Goal: Task Accomplishment & Management: Complete application form

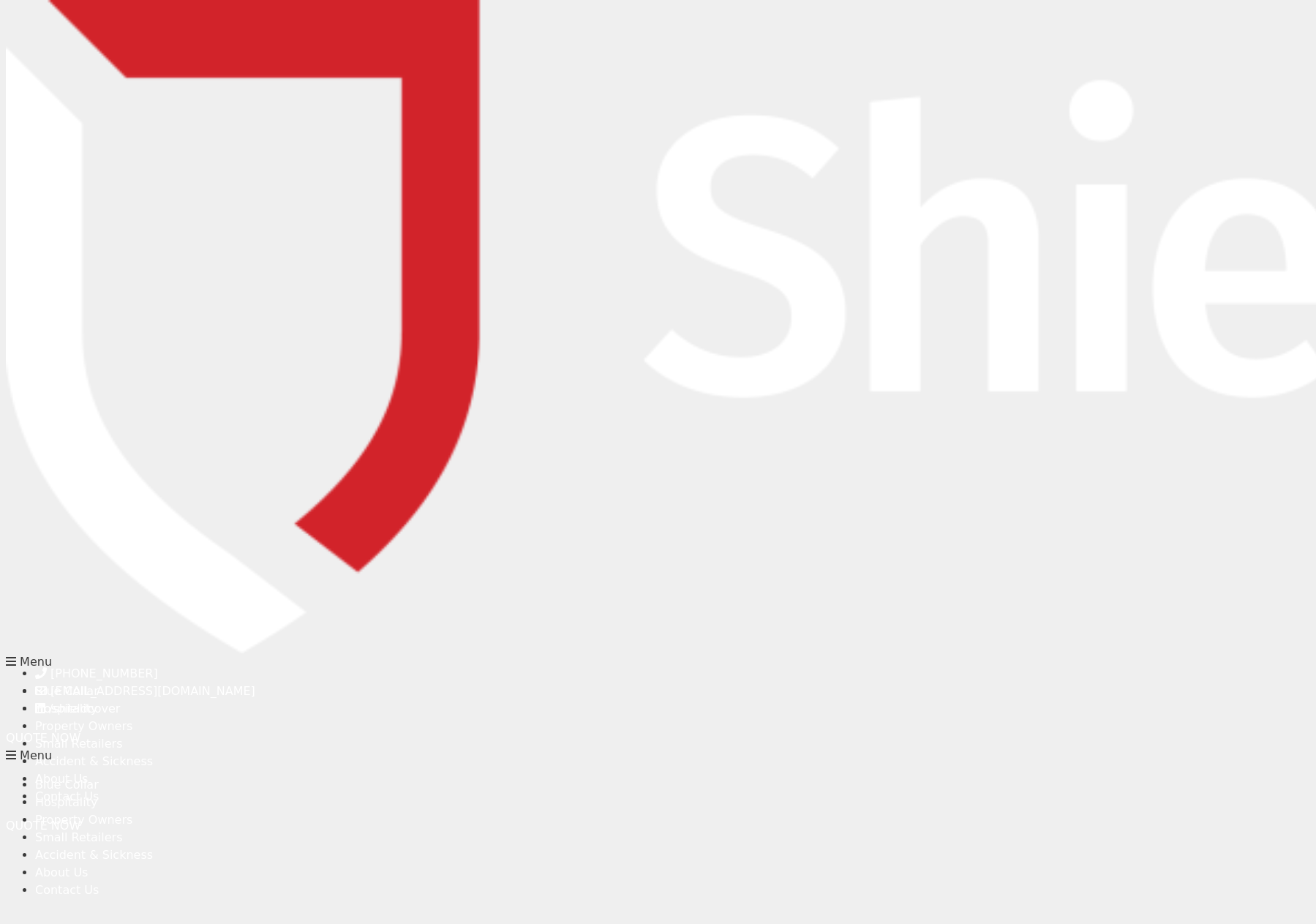
type input "[PERSON_NAME]"
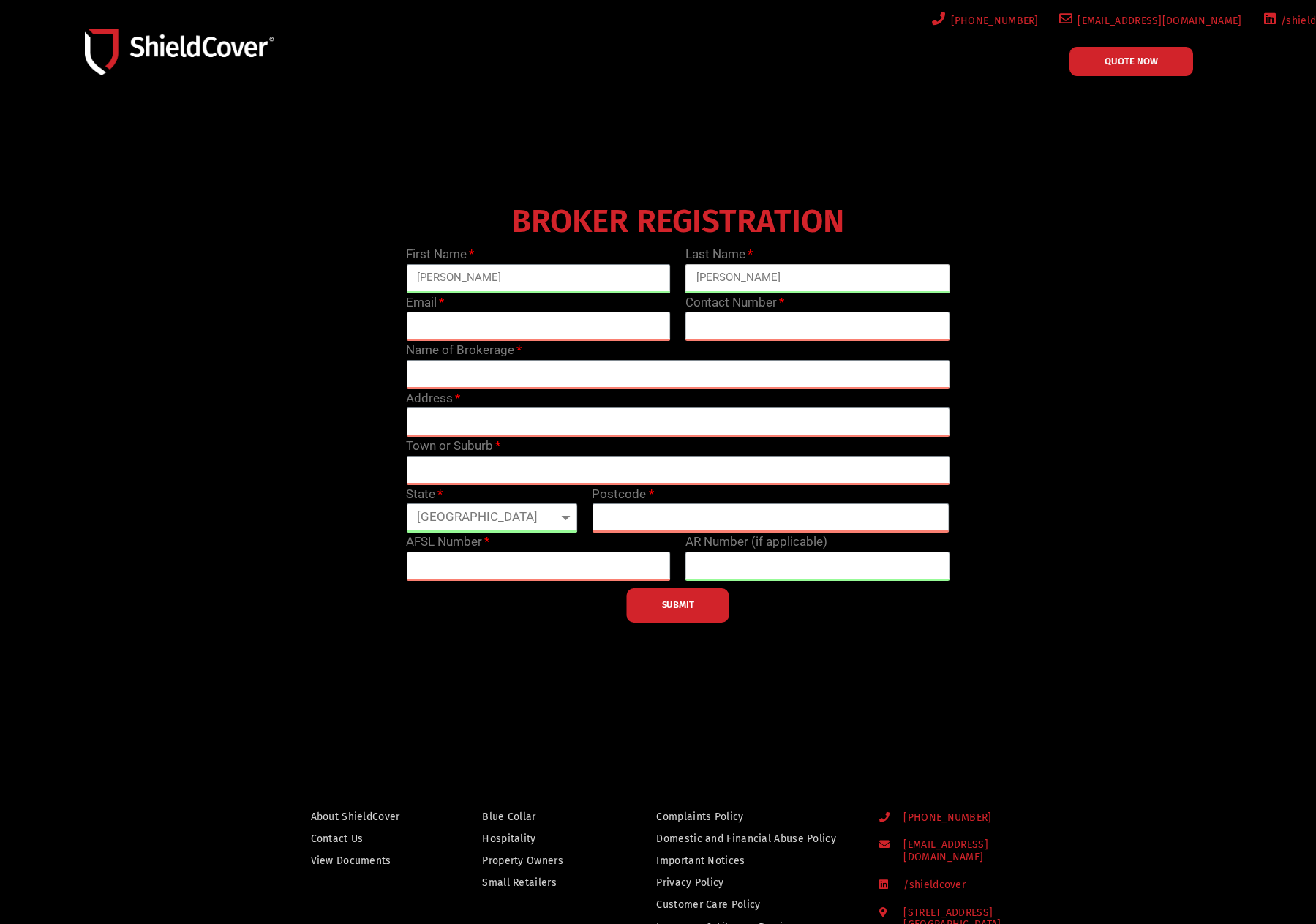
type input "[PERSON_NAME]"
type input "brianna.[PERSON_NAME]"
type input "07 3237 8643"
type input "Austcover"
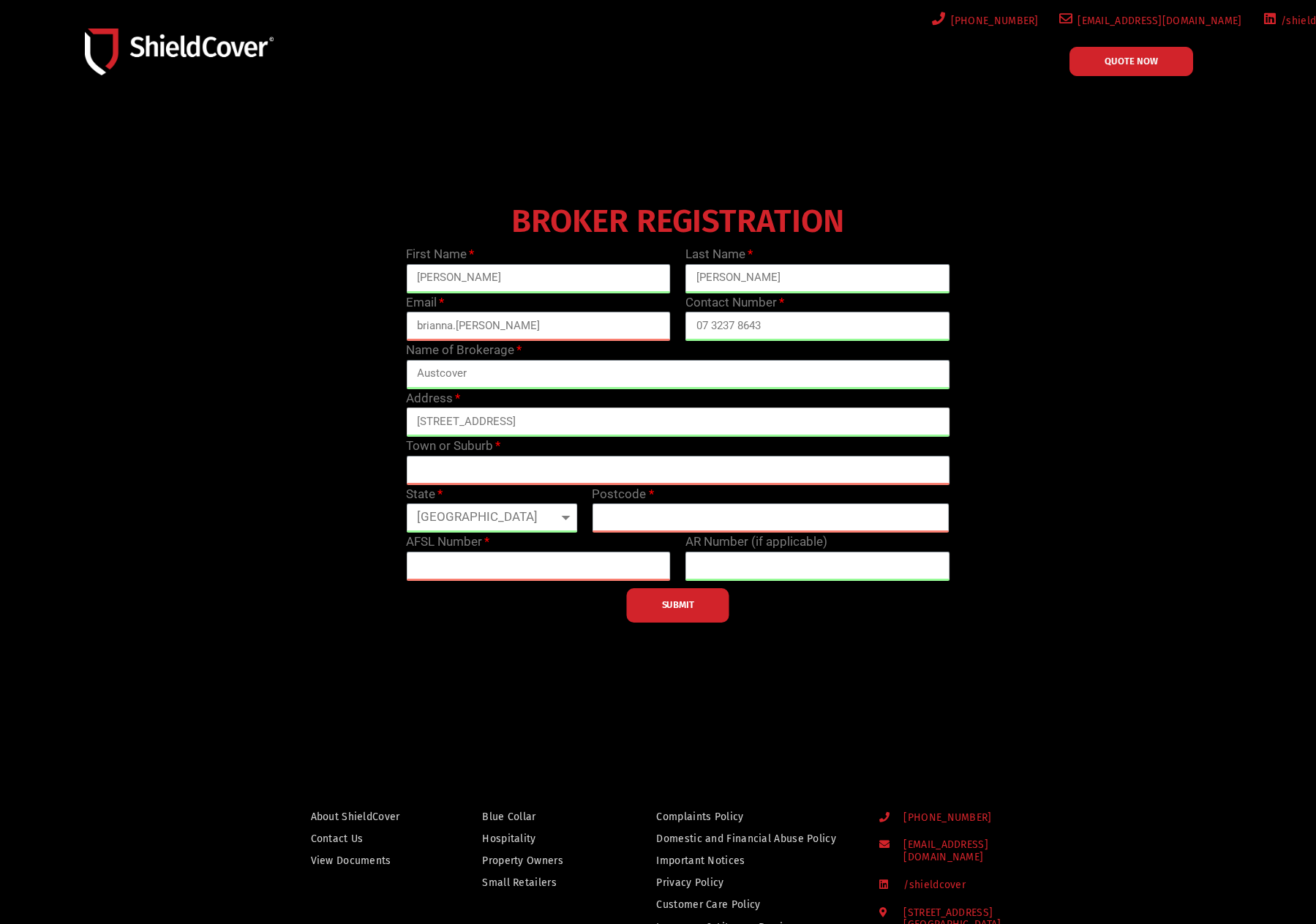
type input "[STREET_ADDRESS]"
type input "[GEOGRAPHIC_DATA]"
type input "4001"
click at [435, 563] on input "text" at bounding box center [538, 566] width 265 height 29
paste input "241799"
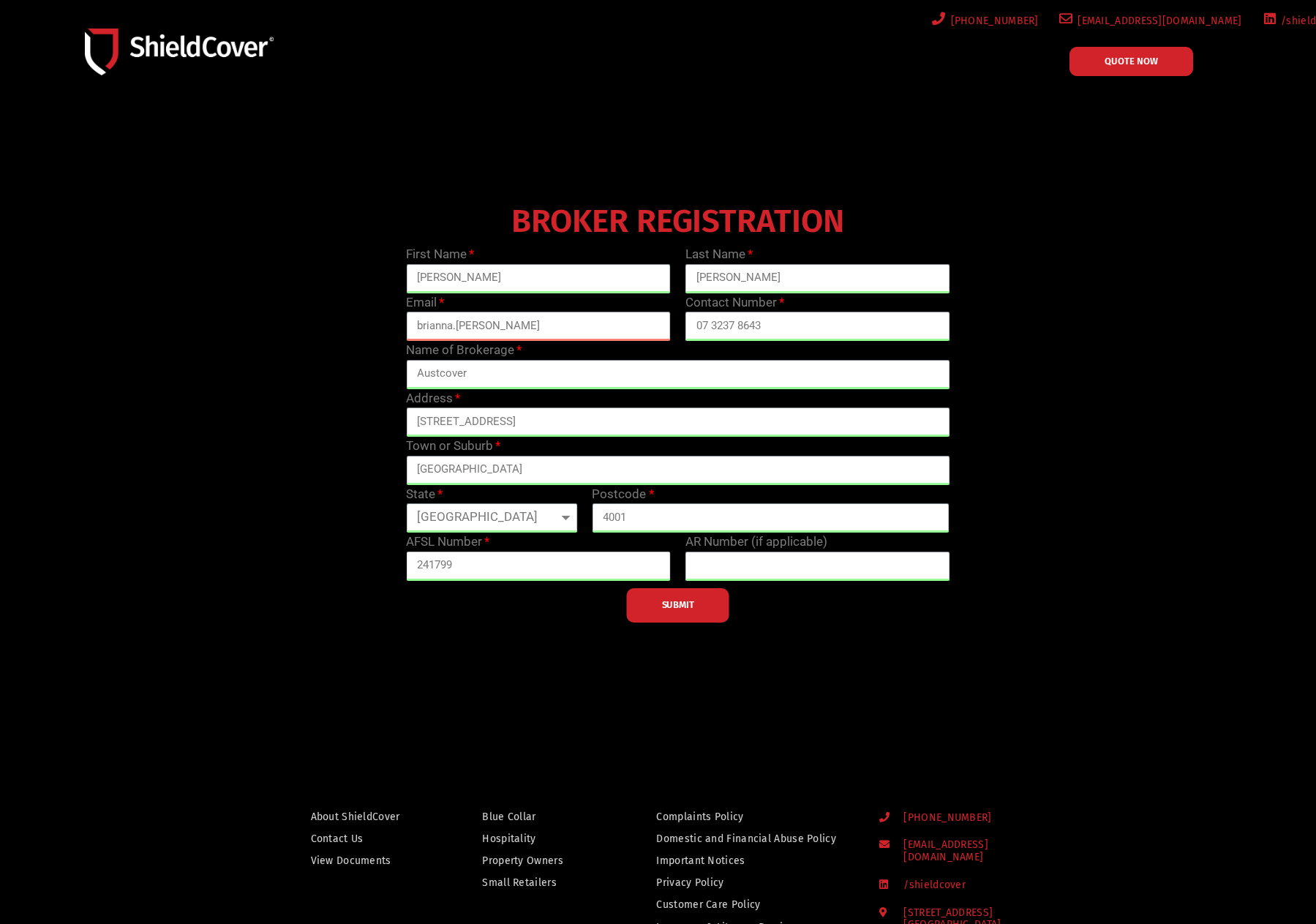
type input "241799"
click at [680, 613] on button "SUBMIT" at bounding box center [678, 605] width 102 height 35
click at [528, 327] on input "brianna.[PERSON_NAME]" at bounding box center [538, 326] width 265 height 29
type input "[PERSON_NAME][EMAIL_ADDRESS][PERSON_NAME][DOMAIN_NAME]"
click at [680, 607] on span "SUBMIT" at bounding box center [678, 605] width 32 height 3
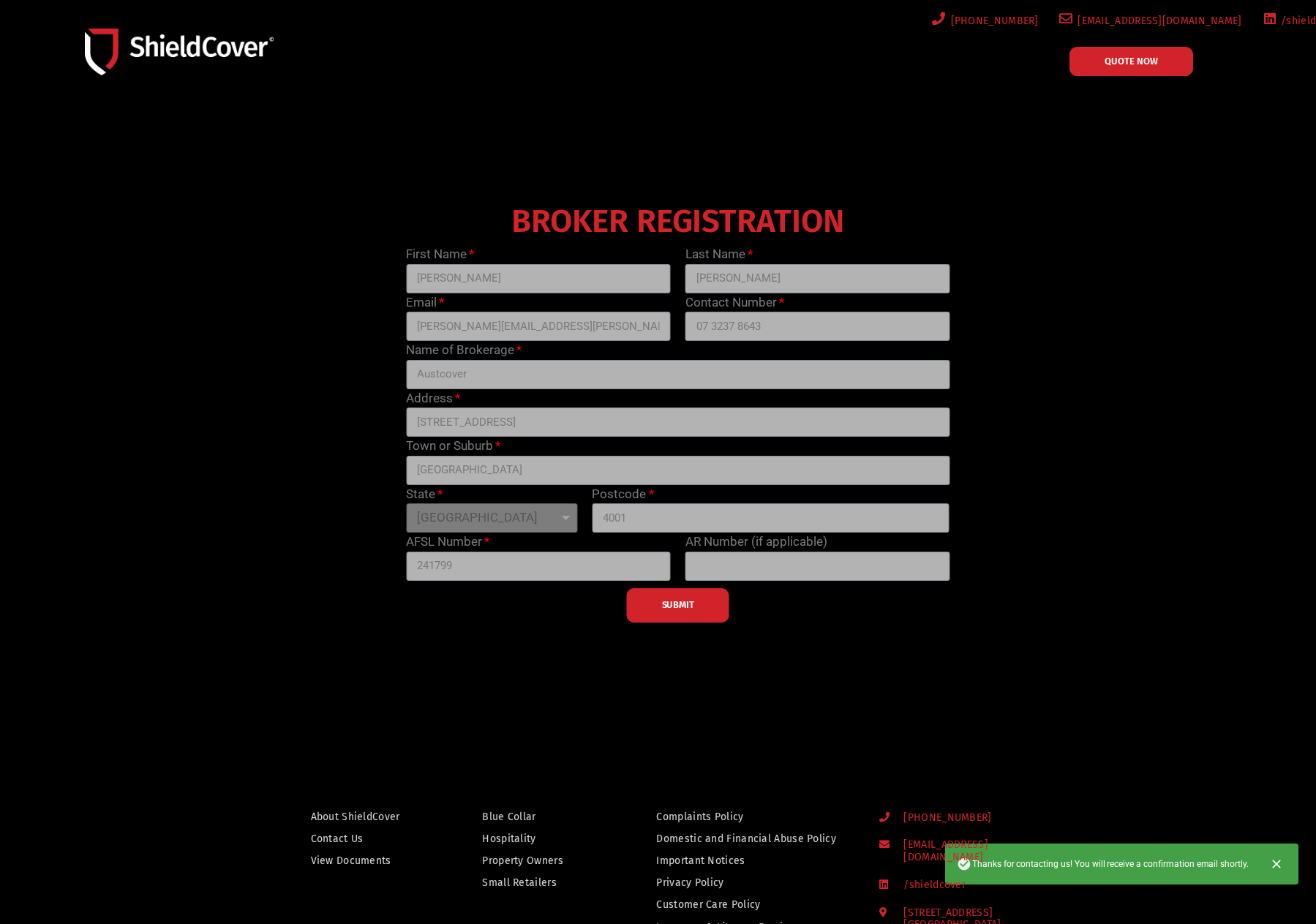
click at [1287, 859] on button "Close" at bounding box center [1277, 864] width 32 height 32
